Goal: Information Seeking & Learning: Check status

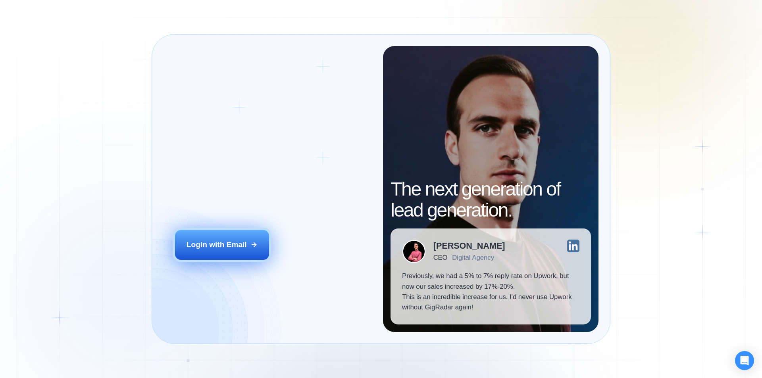
click at [212, 240] on div "Login with Email" at bounding box center [216, 245] width 60 height 10
click at [215, 244] on div "Login with Email" at bounding box center [216, 245] width 60 height 10
click at [216, 238] on button "Login with Email" at bounding box center [222, 244] width 94 height 29
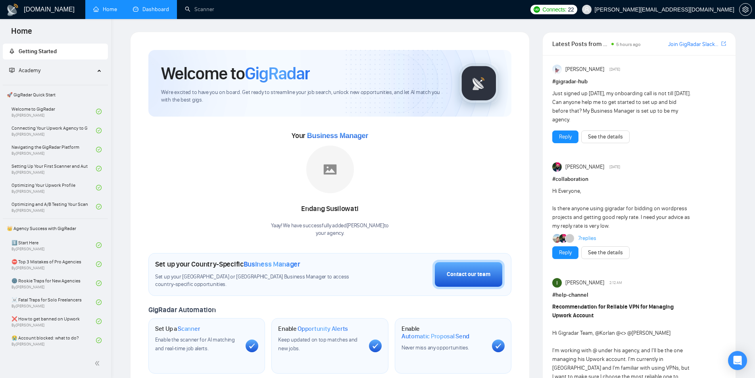
click at [159, 13] on link "Dashboard" at bounding box center [151, 9] width 36 height 7
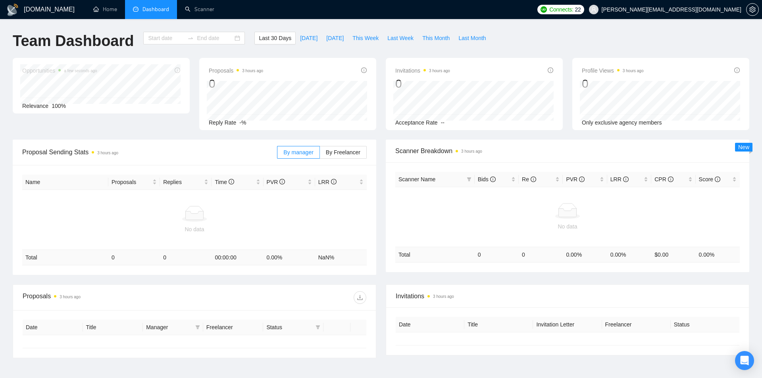
type input "[DATE]"
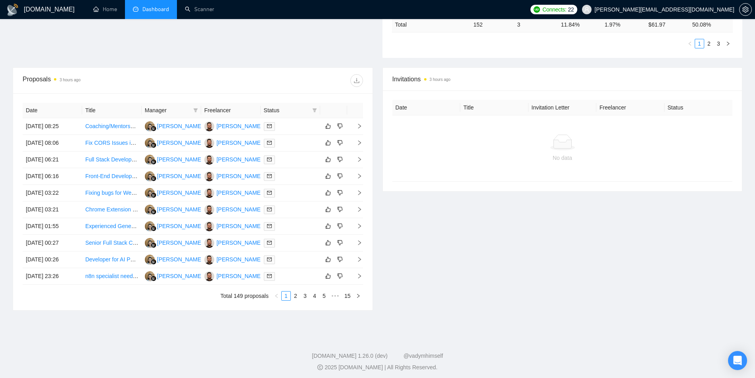
scroll to position [263, 0]
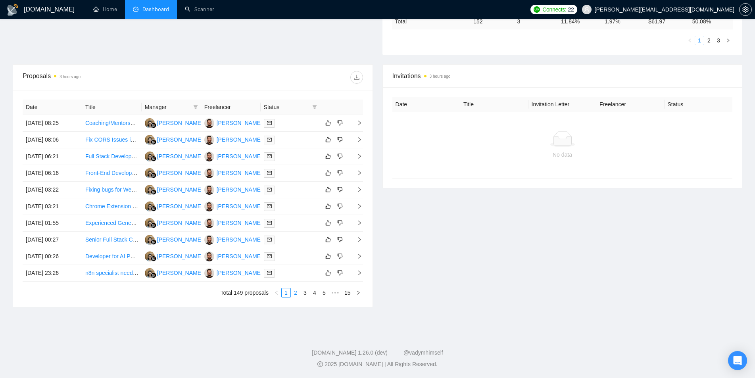
click at [299, 295] on link "2" at bounding box center [295, 292] width 9 height 9
click at [357, 223] on icon "right" at bounding box center [360, 223] width 6 height 6
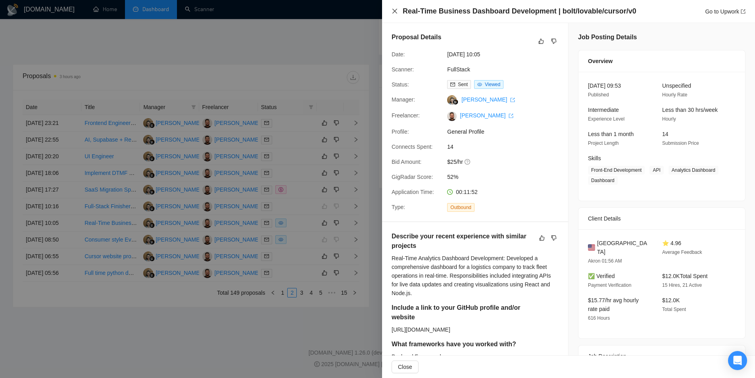
click at [391, 13] on icon "close" at bounding box center [394, 11] width 6 height 6
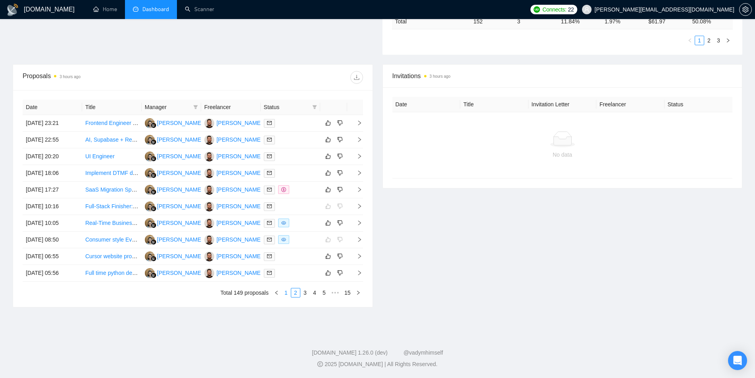
click at [285, 292] on link "1" at bounding box center [286, 292] width 9 height 9
